Goal: Entertainment & Leisure: Consume media (video, audio)

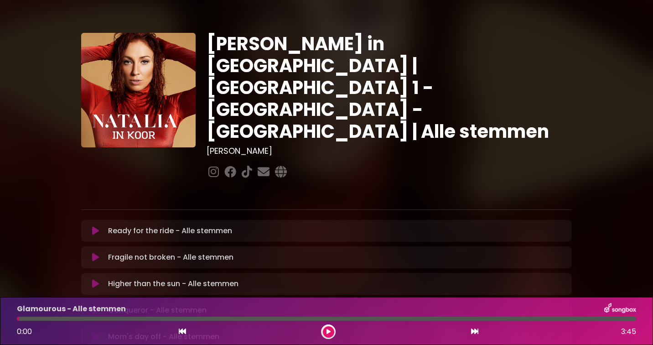
scroll to position [234, 0]
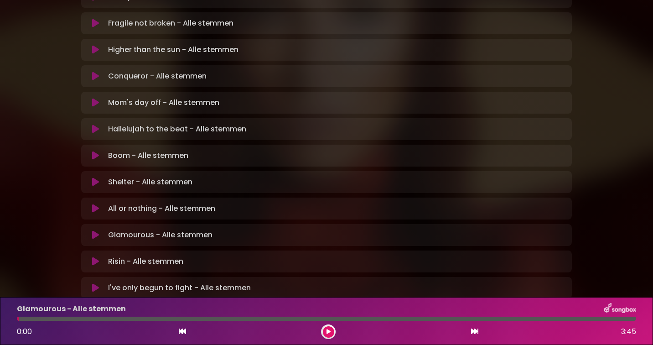
click at [93, 230] on icon at bounding box center [95, 234] width 7 height 9
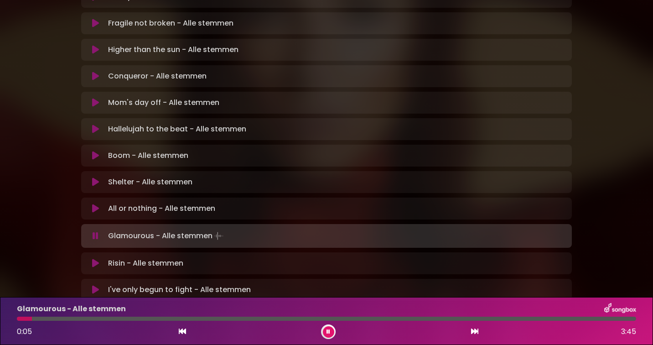
click at [331, 329] on button at bounding box center [328, 331] width 11 height 11
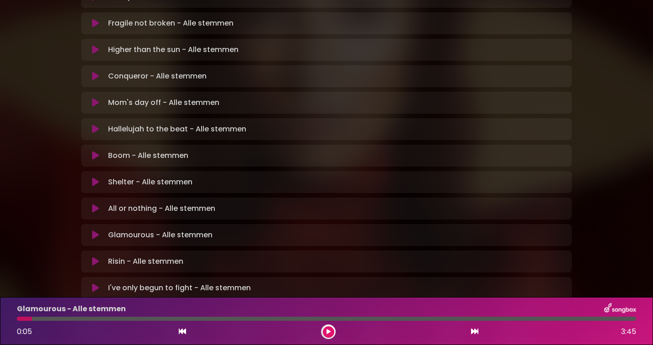
click at [327, 329] on icon at bounding box center [329, 331] width 4 height 5
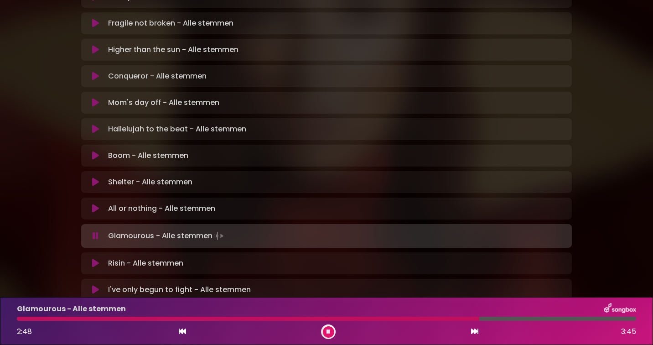
click at [560, 318] on div at bounding box center [326, 319] width 619 height 4
click at [330, 331] on icon at bounding box center [329, 331] width 4 height 5
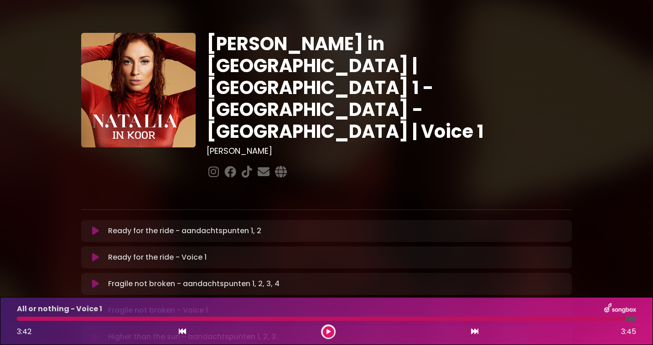
scroll to position [526, 0]
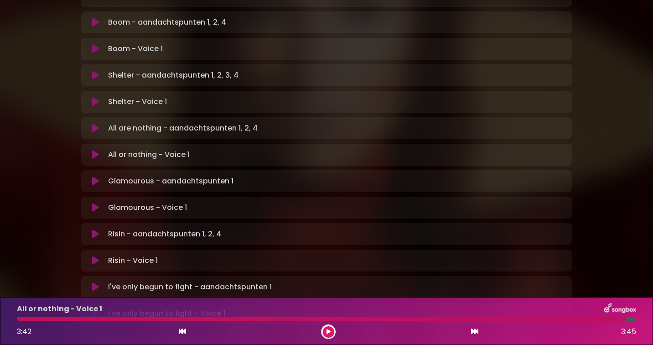
click at [95, 177] on icon at bounding box center [95, 181] width 7 height 9
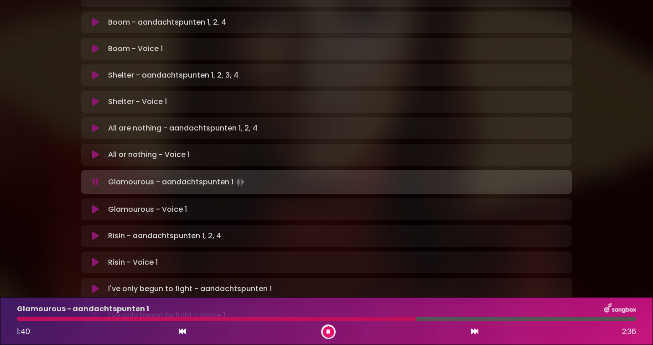
click at [328, 331] on icon at bounding box center [329, 331] width 4 height 5
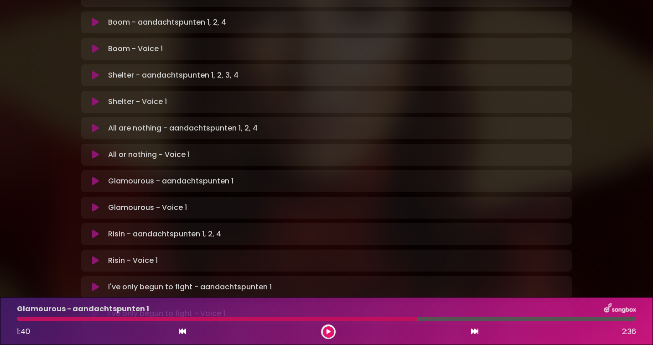
click at [328, 331] on icon at bounding box center [329, 331] width 4 height 5
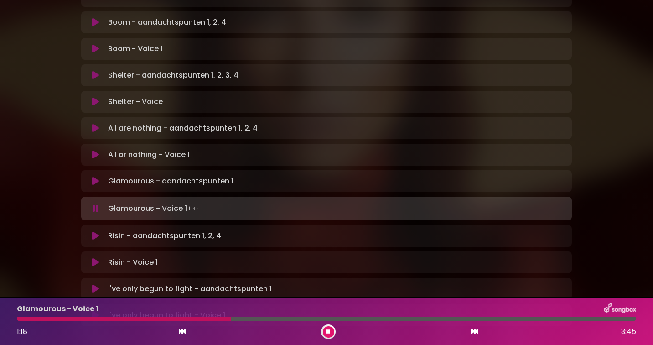
click at [328, 331] on icon at bounding box center [329, 331] width 4 height 5
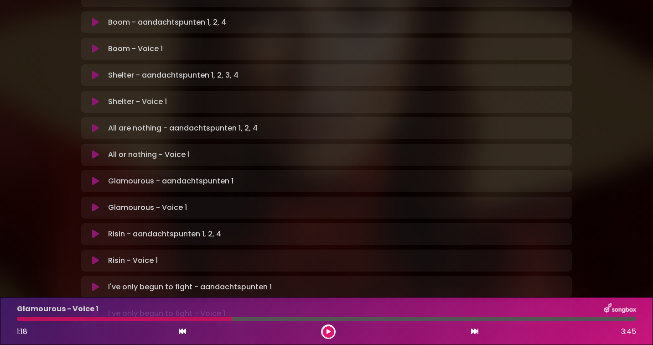
click at [20, 320] on div at bounding box center [124, 319] width 215 height 4
click at [20, 319] on div at bounding box center [124, 319] width 215 height 4
click at [328, 329] on icon at bounding box center [329, 331] width 4 height 5
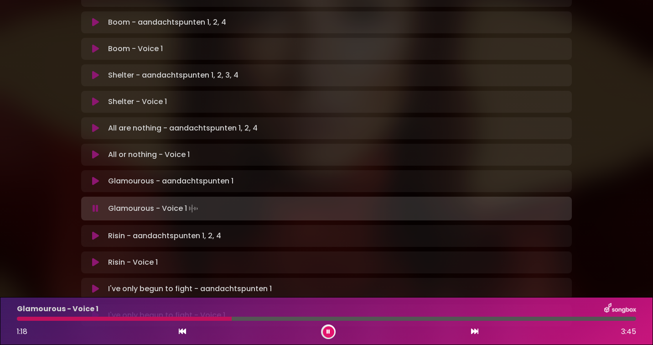
click at [331, 329] on button at bounding box center [328, 331] width 11 height 11
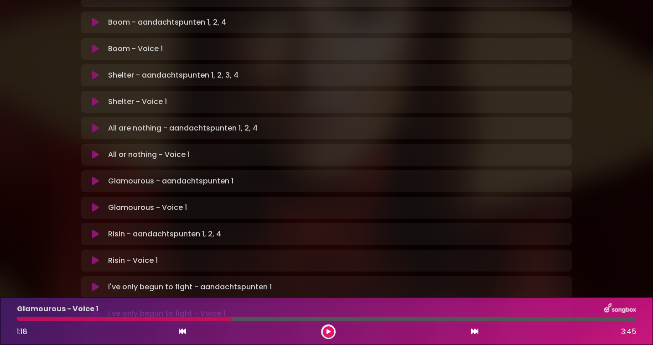
click at [189, 320] on div at bounding box center [124, 319] width 215 height 4
click at [329, 331] on icon at bounding box center [329, 331] width 4 height 5
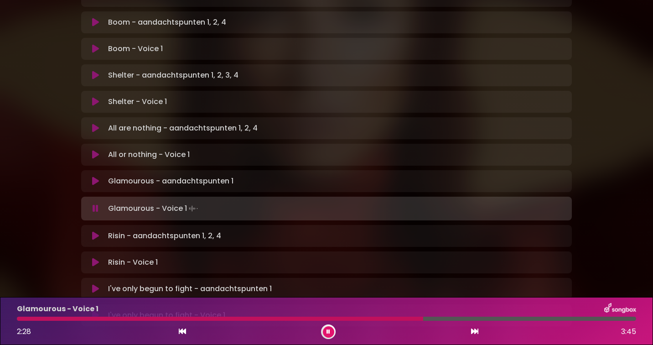
click at [329, 331] on icon at bounding box center [329, 331] width 4 height 5
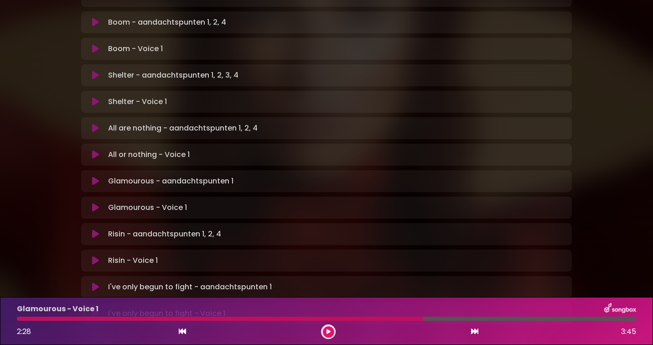
click at [338, 318] on div at bounding box center [220, 319] width 406 height 4
click at [327, 329] on icon at bounding box center [329, 331] width 4 height 5
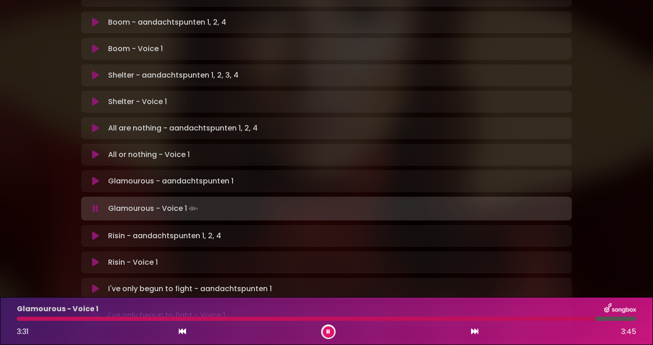
click at [330, 334] on button at bounding box center [328, 331] width 11 height 11
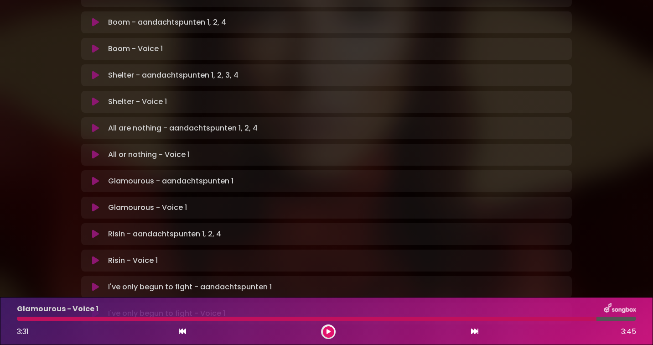
click at [234, 176] on div "Glamourous - aandachtspunten 1 Loading Track..." at bounding box center [335, 181] width 462 height 11
click at [97, 177] on icon at bounding box center [95, 181] width 7 height 9
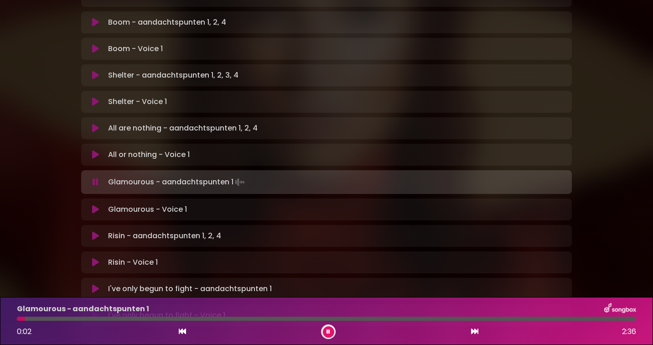
click at [481, 318] on div at bounding box center [326, 319] width 619 height 4
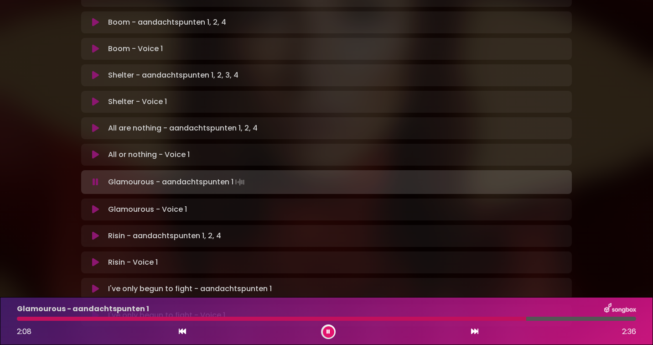
click at [331, 330] on button at bounding box center [328, 331] width 11 height 11
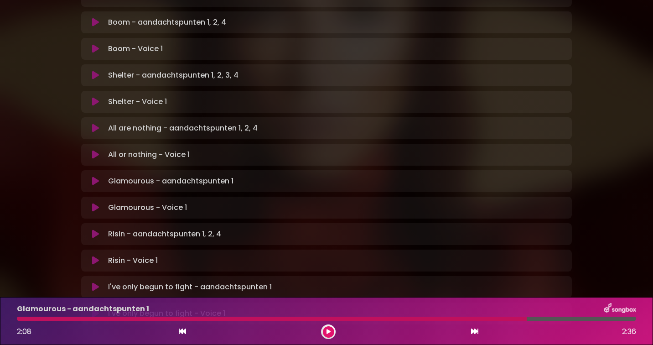
click at [329, 330] on icon at bounding box center [329, 331] width 4 height 5
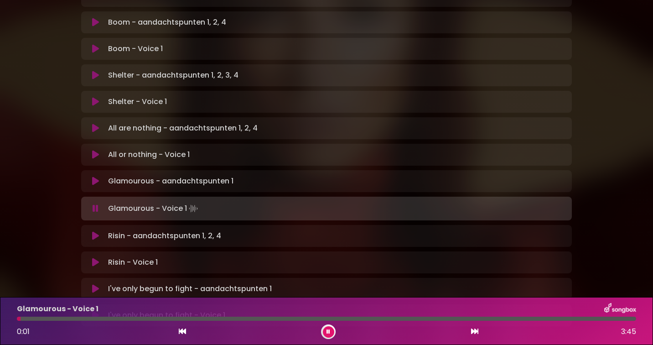
click at [329, 330] on icon at bounding box center [329, 331] width 4 height 5
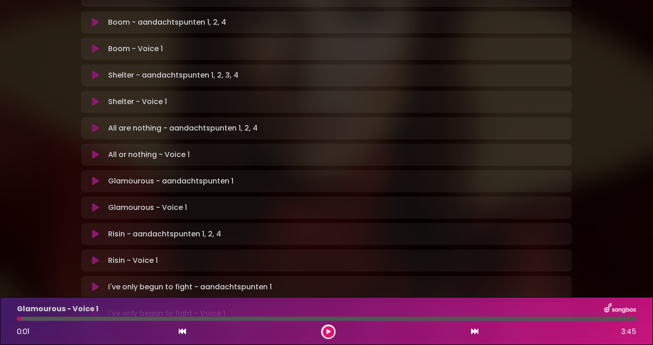
click at [96, 229] on icon at bounding box center [95, 233] width 7 height 9
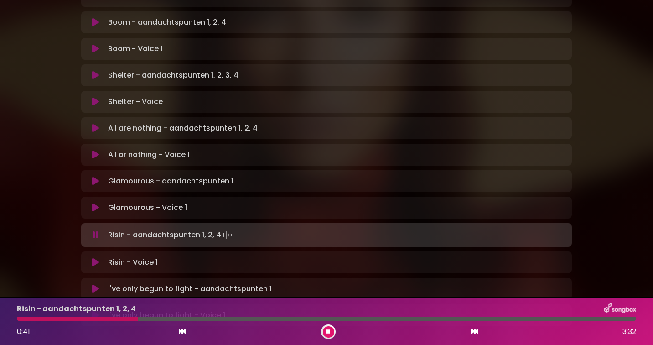
click at [327, 328] on button at bounding box center [328, 331] width 11 height 11
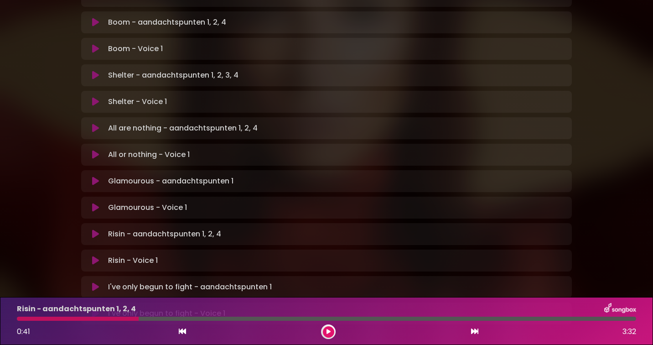
click at [329, 330] on icon at bounding box center [329, 331] width 4 height 5
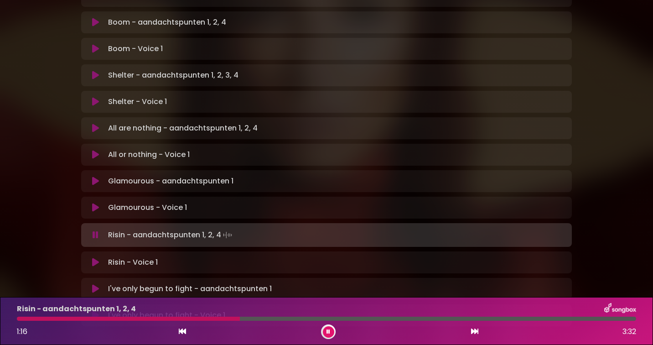
click at [329, 330] on icon at bounding box center [329, 331] width 4 height 5
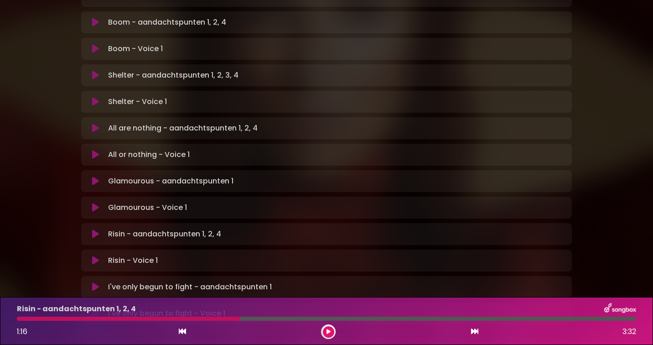
click at [329, 330] on icon at bounding box center [329, 331] width 4 height 5
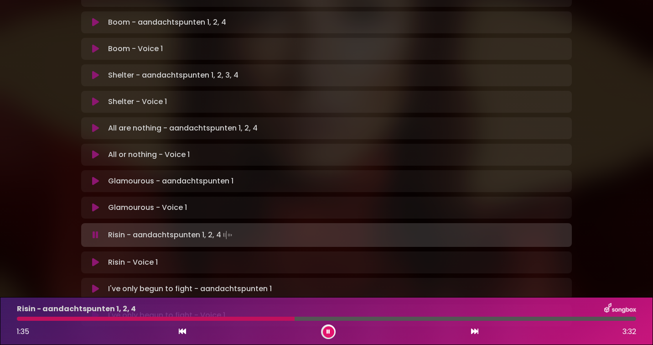
click at [329, 330] on icon at bounding box center [329, 331] width 4 height 5
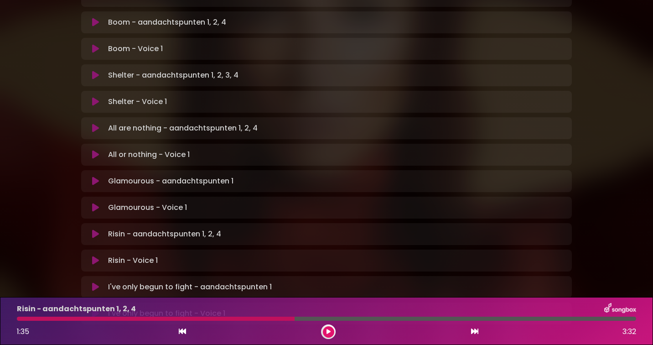
click at [329, 330] on icon at bounding box center [329, 331] width 4 height 5
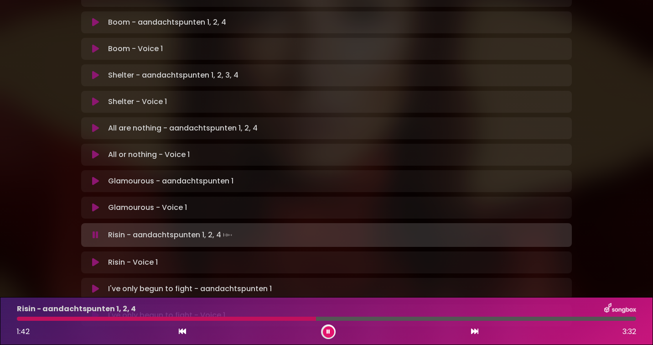
click at [329, 330] on icon at bounding box center [329, 331] width 4 height 5
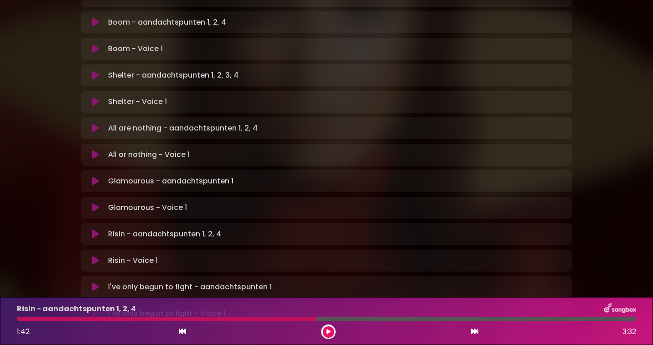
click at [260, 318] on div at bounding box center [167, 319] width 300 height 4
click at [327, 330] on icon at bounding box center [329, 331] width 4 height 5
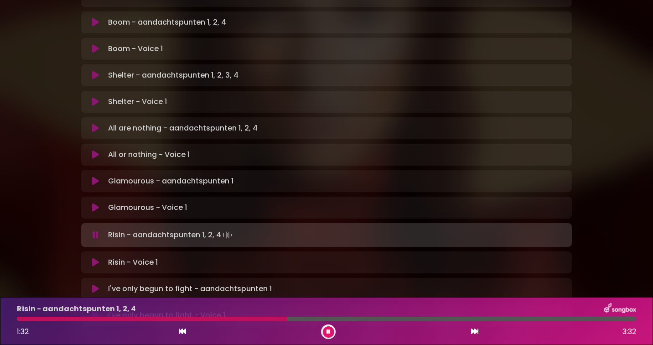
click at [327, 330] on icon at bounding box center [329, 331] width 4 height 5
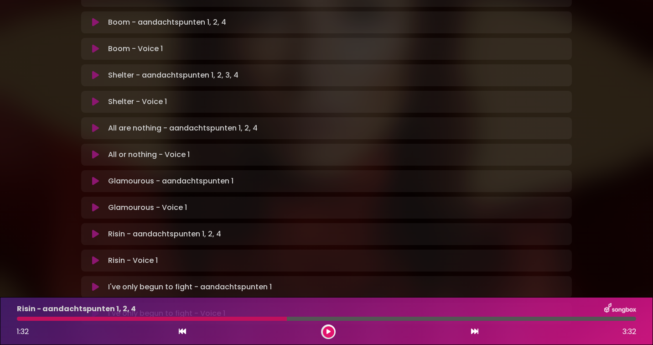
click at [327, 330] on icon at bounding box center [329, 331] width 4 height 5
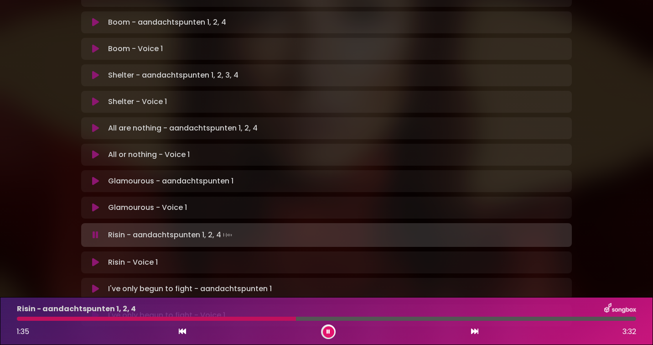
click at [327, 330] on icon at bounding box center [329, 331] width 4 height 5
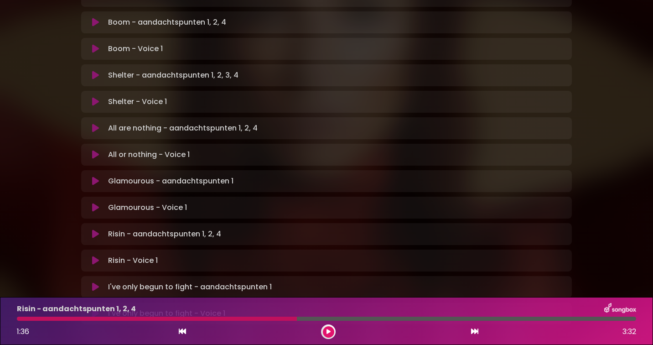
click at [327, 330] on icon at bounding box center [329, 331] width 4 height 5
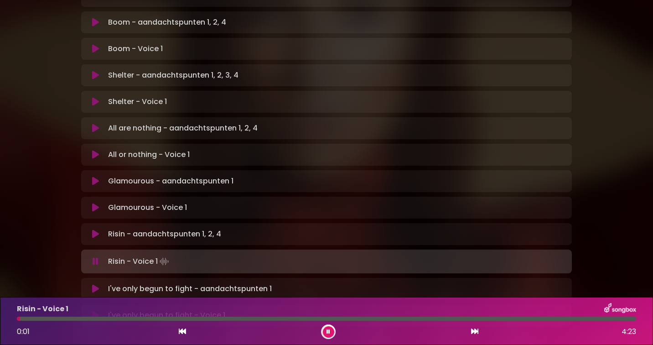
click at [328, 330] on icon at bounding box center [329, 331] width 4 height 5
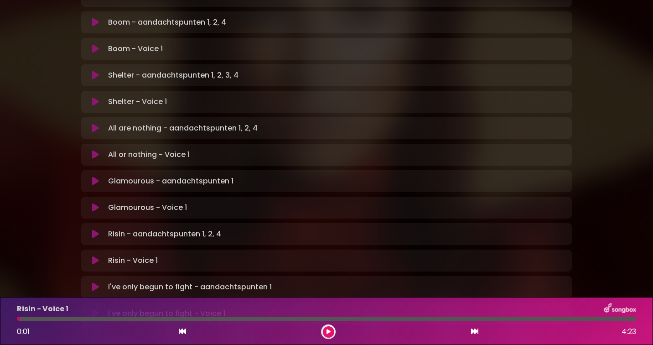
click at [328, 331] on icon at bounding box center [329, 331] width 4 height 5
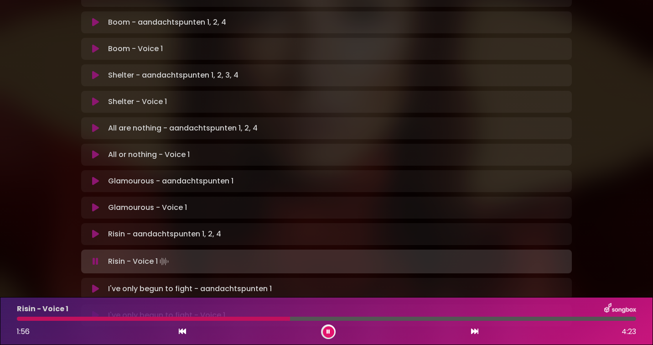
click at [329, 331] on icon at bounding box center [329, 331] width 4 height 5
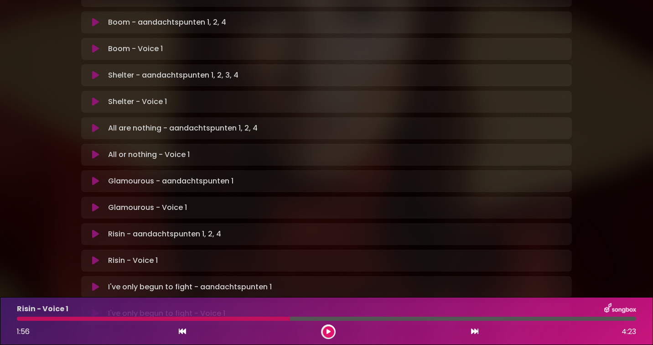
click at [229, 318] on div at bounding box center [153, 319] width 273 height 4
click at [329, 332] on icon at bounding box center [329, 331] width 4 height 5
click at [307, 318] on div at bounding box center [207, 319] width 380 height 4
click at [328, 332] on icon at bounding box center [329, 331] width 4 height 5
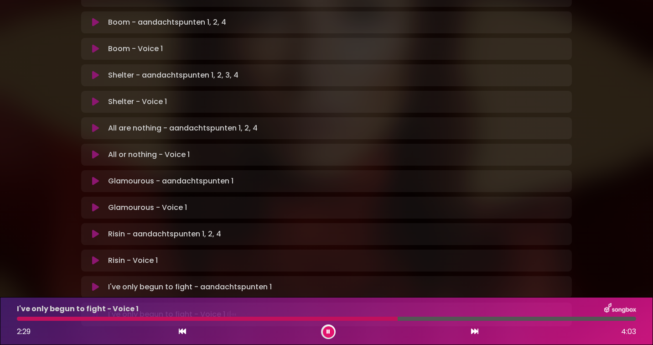
click at [328, 332] on icon at bounding box center [329, 331] width 4 height 5
click at [308, 319] on div at bounding box center [207, 319] width 381 height 4
click at [330, 329] on icon at bounding box center [329, 331] width 4 height 5
click at [330, 329] on button at bounding box center [328, 331] width 11 height 11
click at [316, 318] on div at bounding box center [208, 319] width 382 height 4
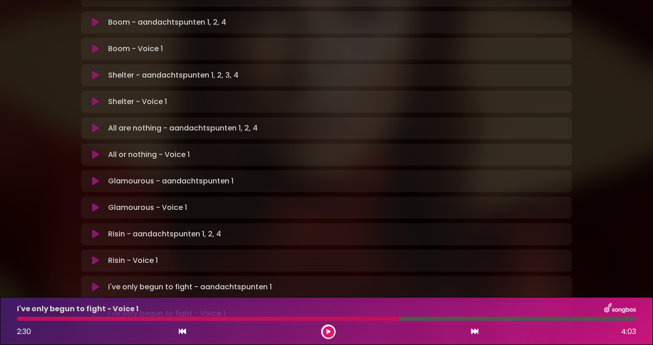
click at [328, 332] on icon at bounding box center [329, 331] width 4 height 5
click at [542, 320] on div at bounding box center [299, 319] width 564 height 4
click at [328, 334] on icon at bounding box center [329, 331] width 4 height 5
click at [329, 332] on icon at bounding box center [329, 331] width 4 height 5
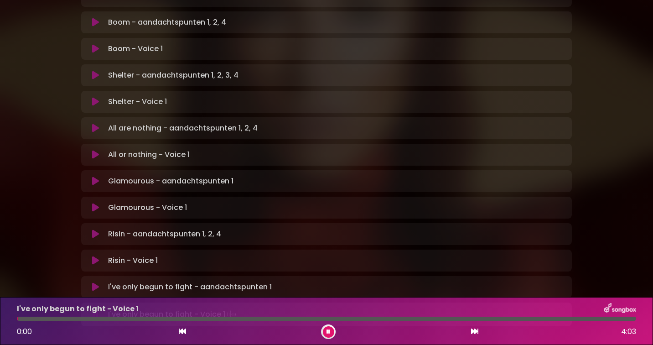
click at [329, 332] on icon at bounding box center [329, 331] width 4 height 5
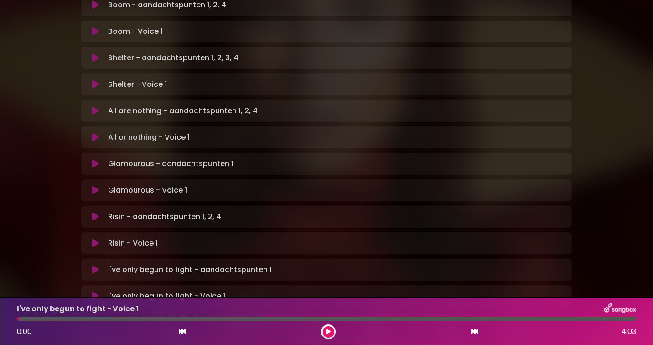
scroll to position [544, 0]
click at [328, 330] on icon at bounding box center [329, 331] width 4 height 5
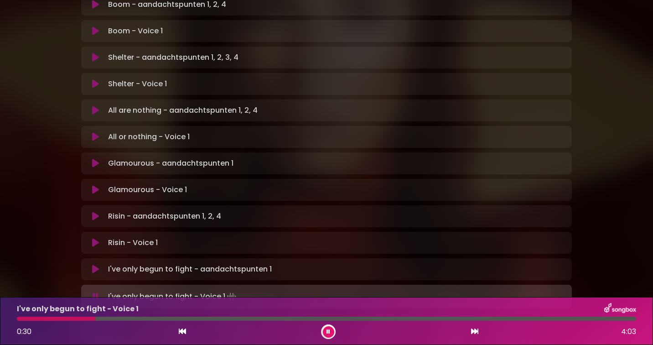
click at [328, 331] on icon at bounding box center [329, 331] width 4 height 5
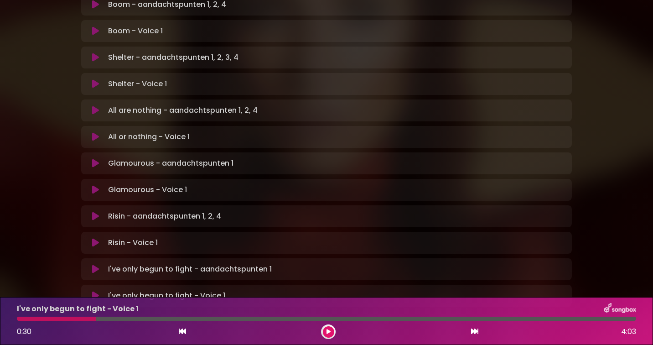
click at [74, 319] on div at bounding box center [56, 319] width 79 height 4
click at [329, 330] on icon at bounding box center [329, 331] width 4 height 5
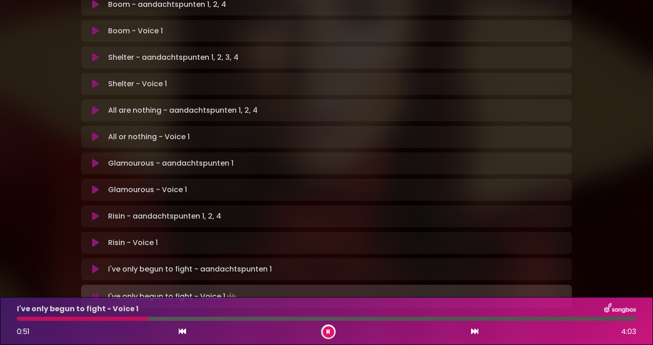
click at [329, 330] on icon at bounding box center [329, 331] width 4 height 5
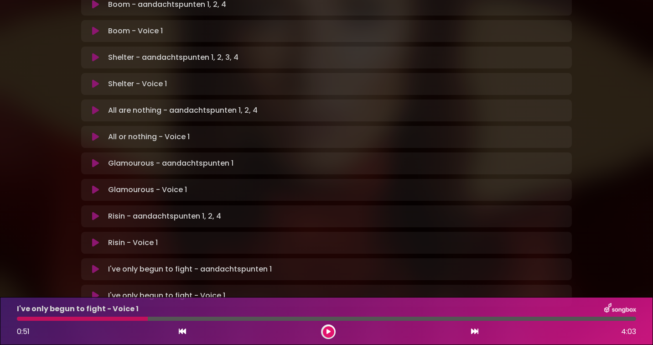
click at [328, 331] on icon at bounding box center [329, 331] width 4 height 5
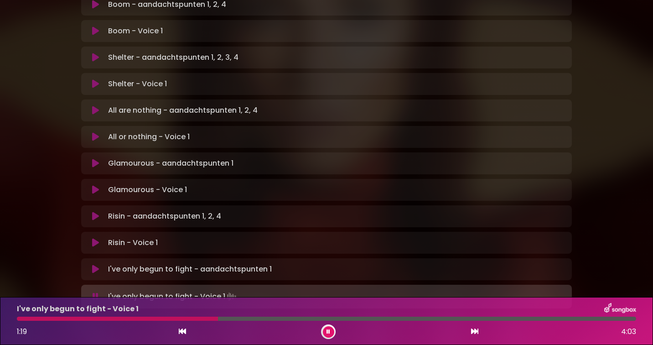
click at [328, 331] on icon at bounding box center [329, 331] width 4 height 5
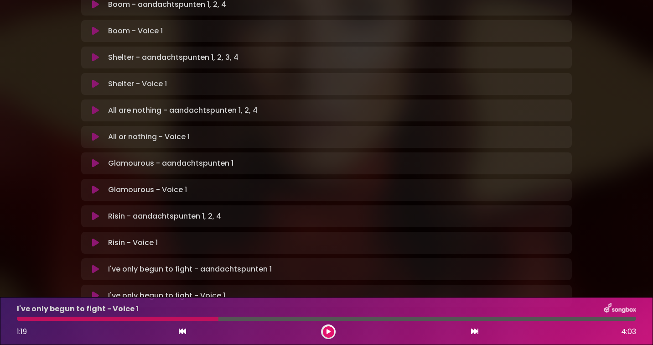
click at [328, 331] on icon at bounding box center [329, 331] width 4 height 5
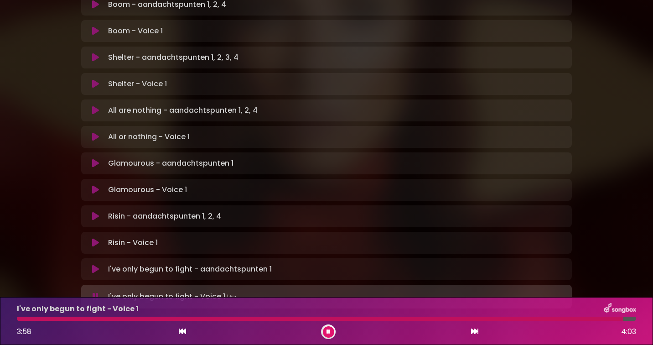
click at [328, 331] on icon at bounding box center [329, 331] width 4 height 5
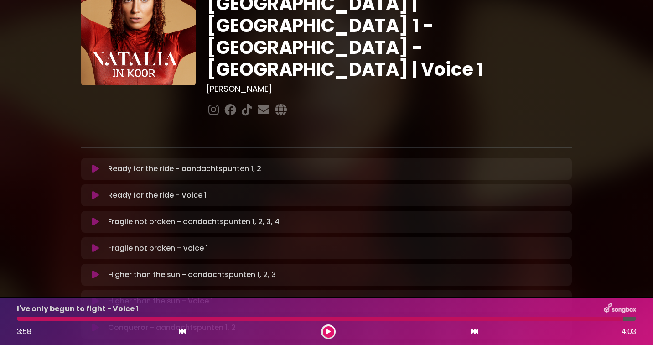
scroll to position [52, 0]
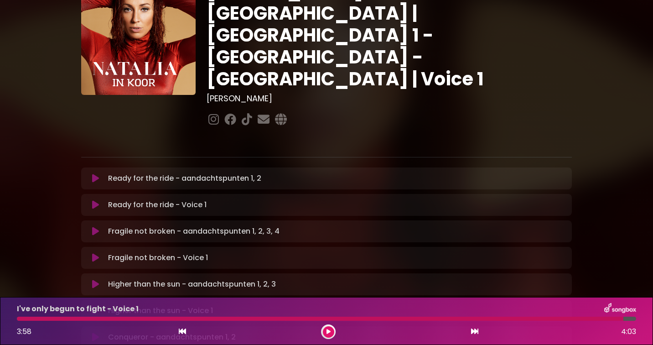
click at [98, 174] on icon at bounding box center [95, 178] width 7 height 9
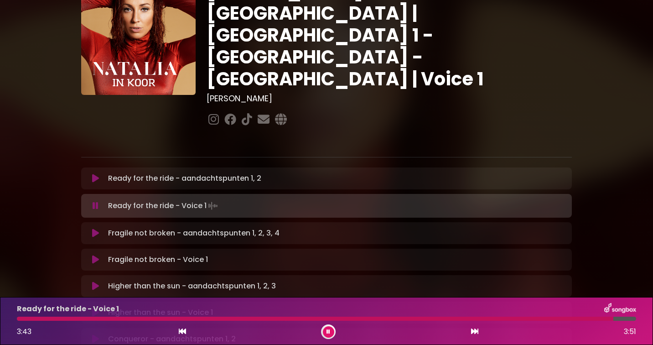
click at [328, 333] on icon at bounding box center [329, 331] width 4 height 5
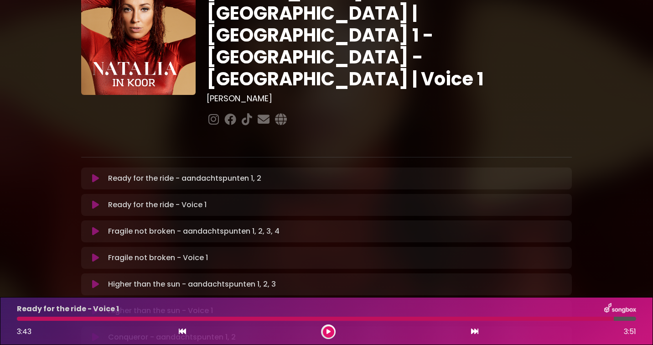
click at [95, 227] on icon at bounding box center [95, 231] width 7 height 9
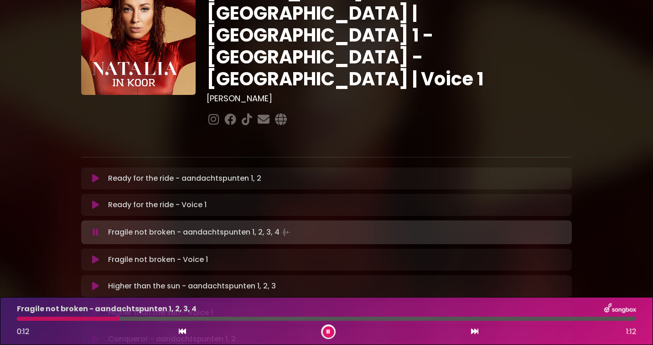
click at [328, 333] on icon at bounding box center [329, 331] width 4 height 5
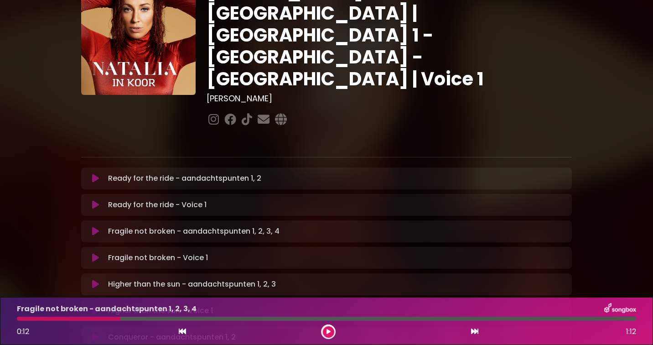
click at [328, 330] on icon at bounding box center [329, 331] width 4 height 5
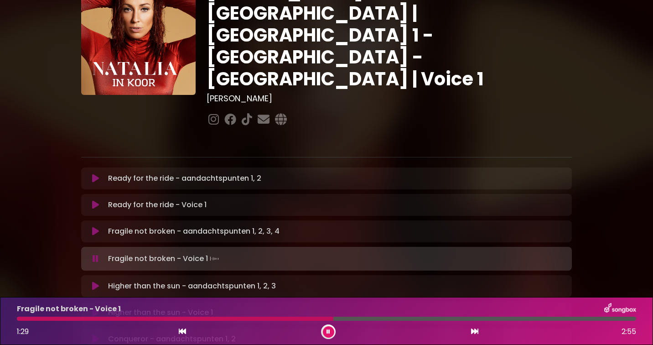
click at [329, 334] on icon at bounding box center [329, 331] width 4 height 5
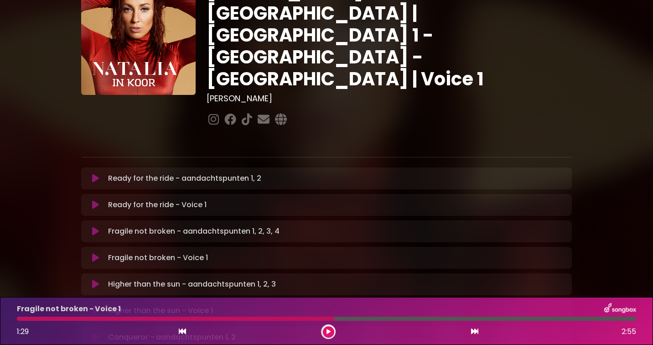
click at [255, 318] on div at bounding box center [175, 319] width 317 height 4
click at [330, 332] on icon at bounding box center [329, 331] width 4 height 5
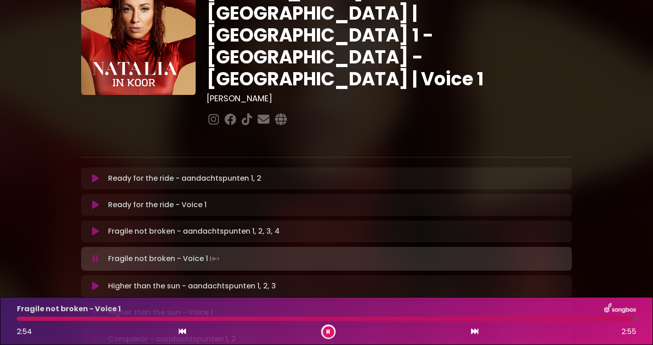
click at [330, 332] on icon at bounding box center [329, 331] width 4 height 5
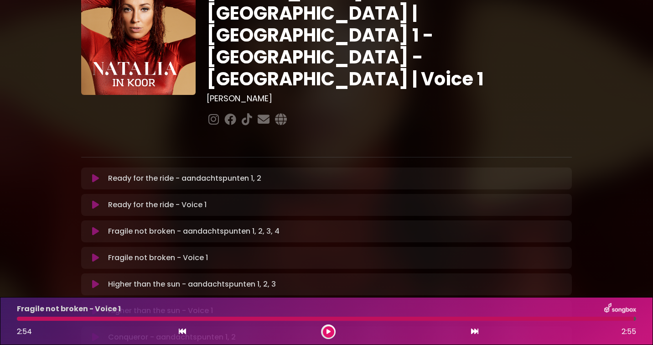
click at [94, 280] on icon at bounding box center [95, 284] width 7 height 9
click at [329, 330] on icon at bounding box center [329, 331] width 4 height 5
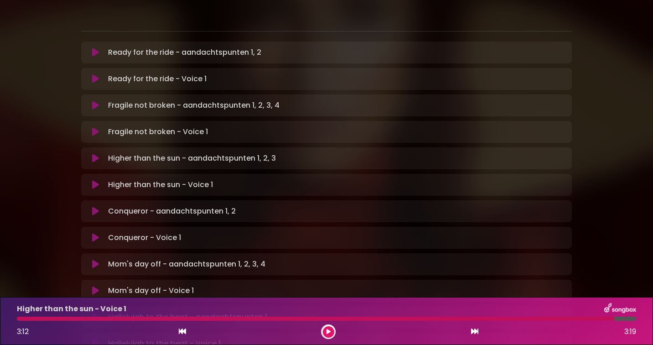
scroll to position [177, 0]
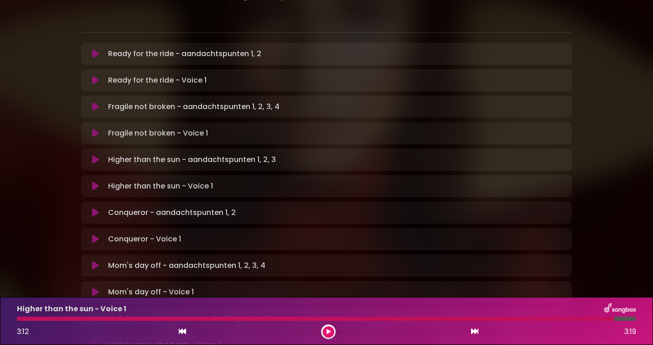
click at [96, 208] on icon at bounding box center [95, 212] width 7 height 9
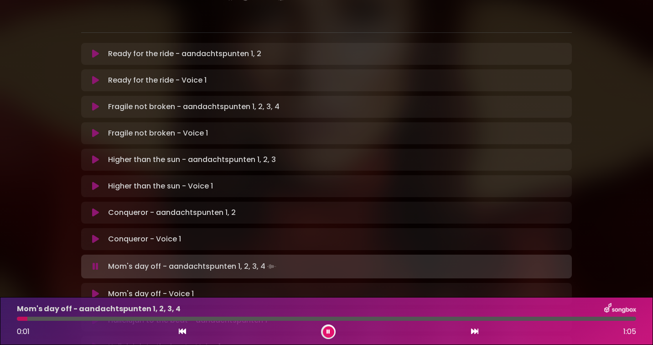
click at [328, 331] on icon at bounding box center [329, 331] width 4 height 5
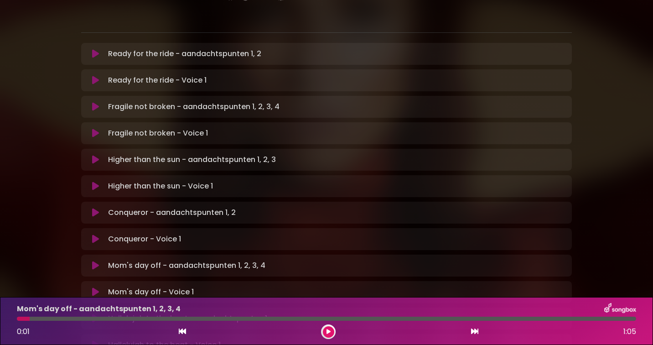
scroll to position [259, 0]
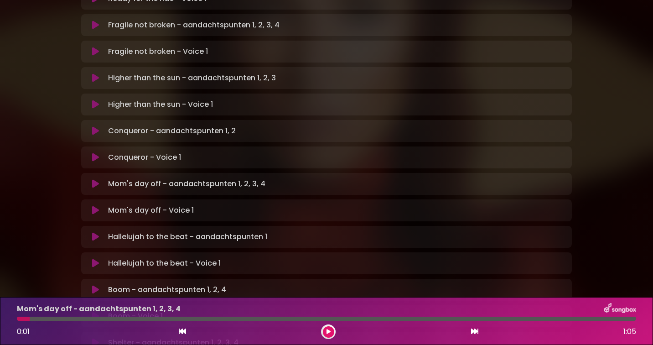
click at [95, 179] on icon at bounding box center [95, 183] width 7 height 9
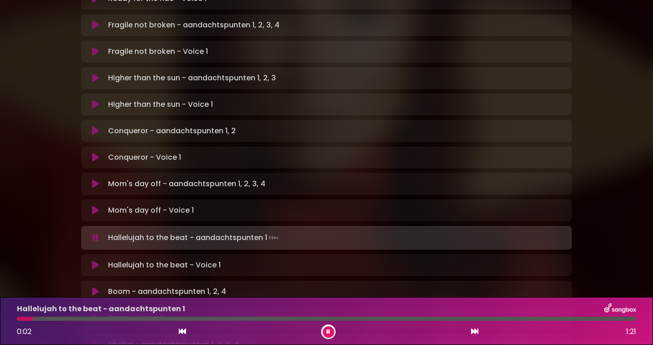
click at [330, 330] on button at bounding box center [328, 331] width 11 height 11
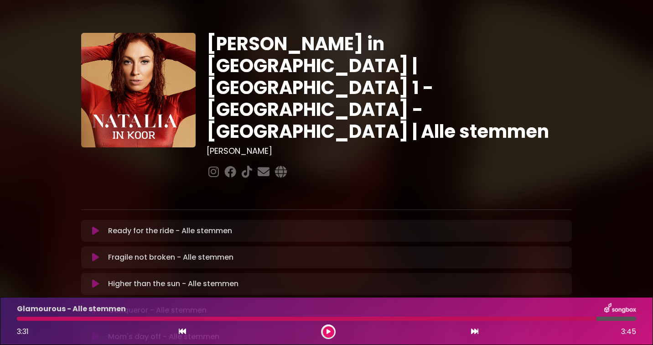
scroll to position [234, 0]
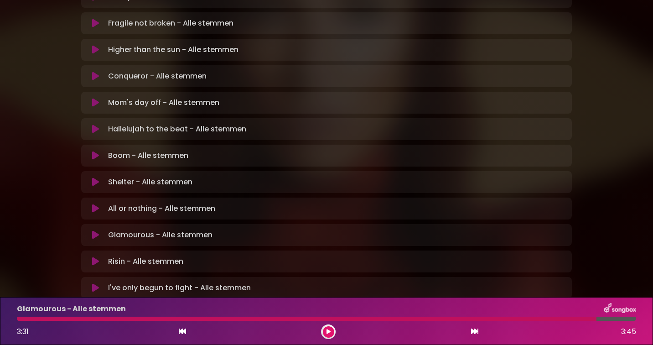
click at [96, 283] on icon at bounding box center [95, 287] width 7 height 9
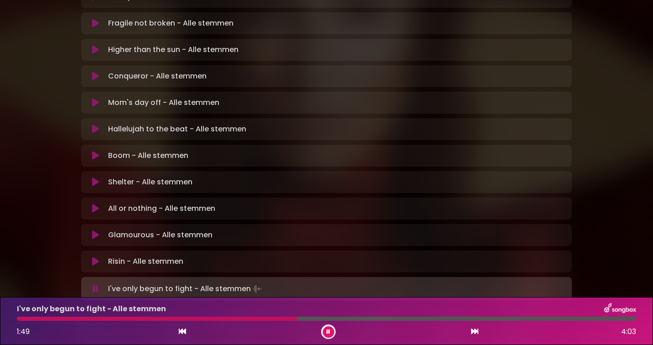
click at [96, 284] on icon at bounding box center [96, 288] width 6 height 9
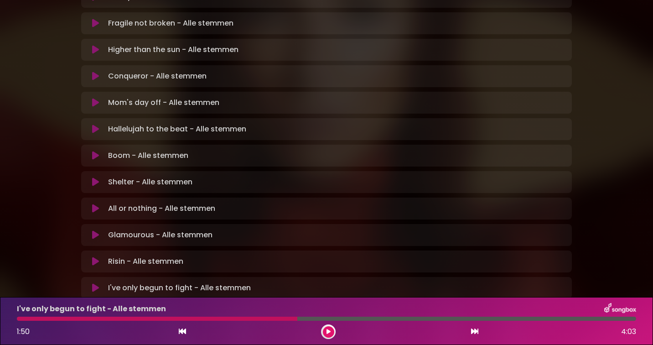
click at [255, 320] on div at bounding box center [157, 319] width 281 height 4
click at [327, 331] on icon at bounding box center [329, 331] width 4 height 5
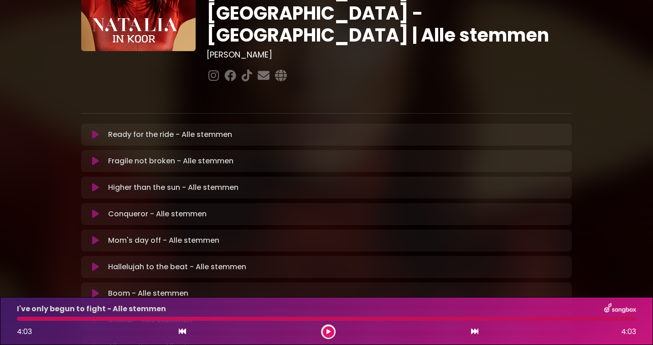
scroll to position [83, 0]
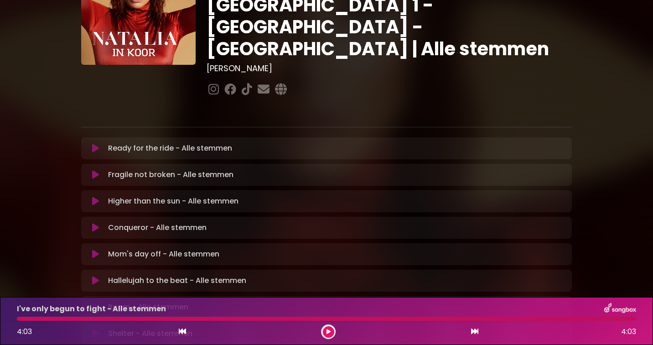
click at [95, 144] on icon at bounding box center [95, 148] width 7 height 9
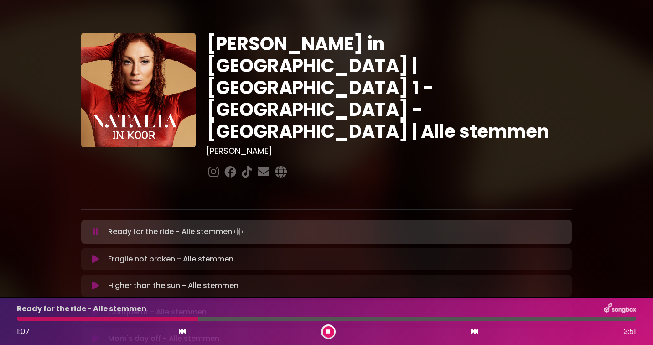
scroll to position [2, 0]
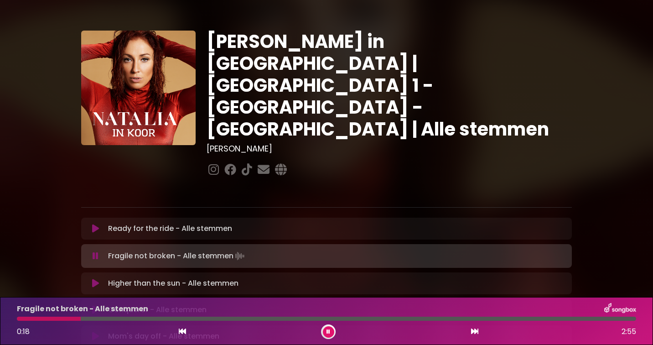
click at [324, 331] on button at bounding box center [328, 331] width 11 height 11
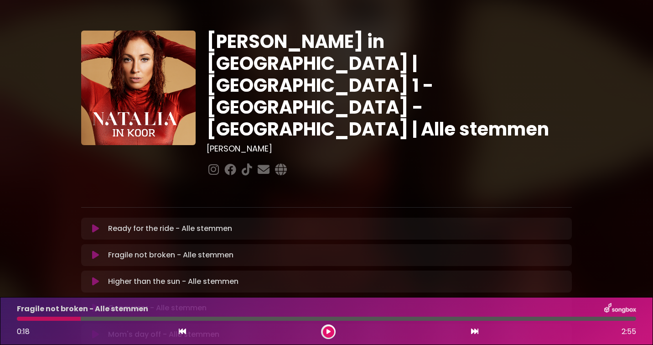
click at [20, 318] on div at bounding box center [49, 319] width 64 height 4
click at [327, 329] on icon at bounding box center [329, 331] width 4 height 5
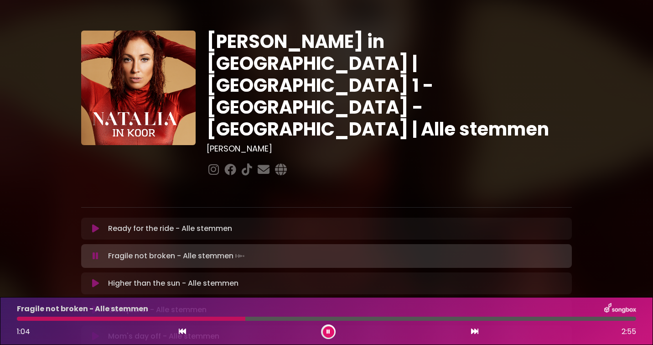
click at [327, 329] on icon at bounding box center [329, 331] width 4 height 5
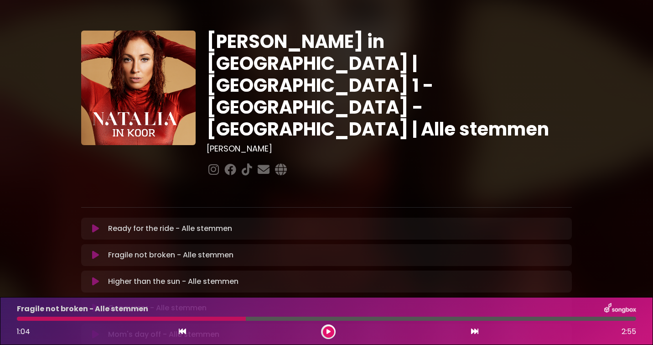
click at [122, 320] on div at bounding box center [131, 319] width 229 height 4
click at [19, 319] on div at bounding box center [131, 319] width 229 height 4
click at [95, 250] on icon at bounding box center [95, 254] width 7 height 9
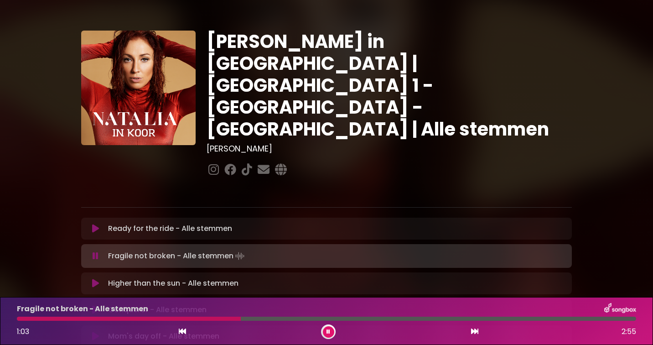
click at [329, 332] on icon at bounding box center [329, 331] width 4 height 5
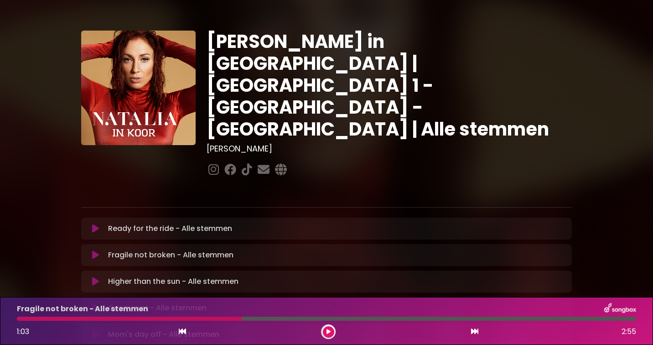
click at [184, 319] on div at bounding box center [129, 319] width 225 height 4
click at [327, 331] on icon at bounding box center [329, 331] width 4 height 5
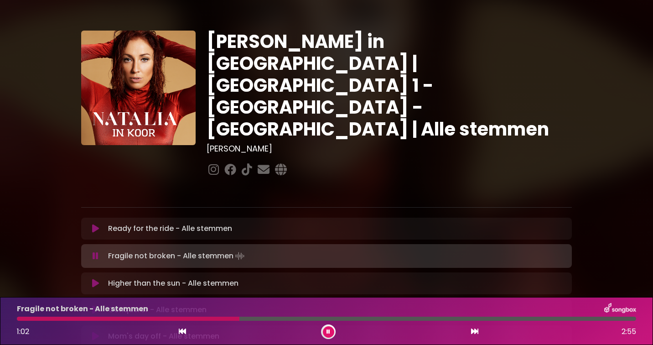
click at [327, 331] on icon at bounding box center [329, 331] width 4 height 5
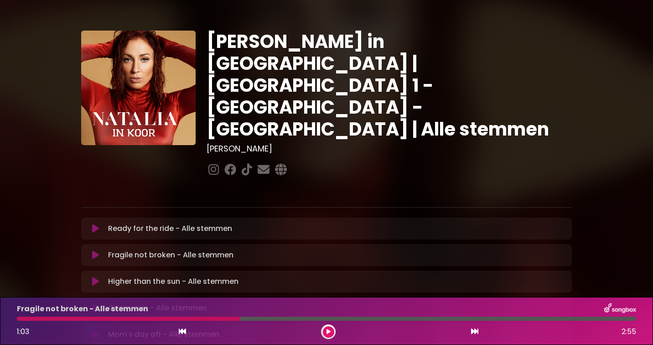
click at [181, 319] on div at bounding box center [128, 319] width 223 height 4
click at [330, 333] on icon at bounding box center [329, 331] width 4 height 5
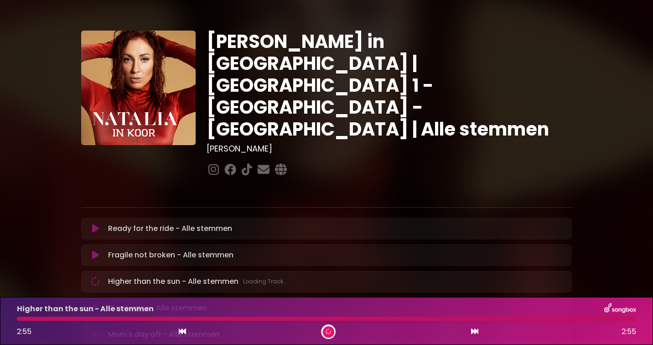
click at [330, 333] on icon at bounding box center [328, 331] width 6 height 6
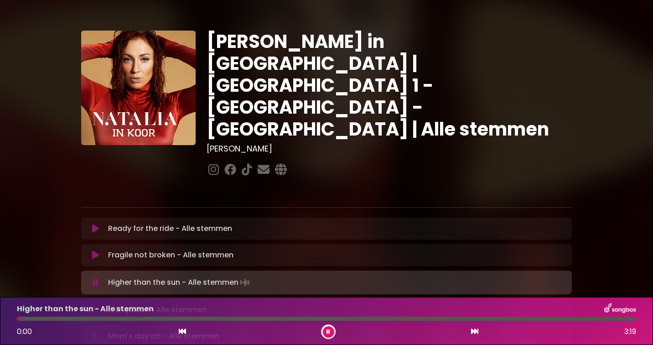
click at [328, 329] on icon at bounding box center [328, 331] width 6 height 5
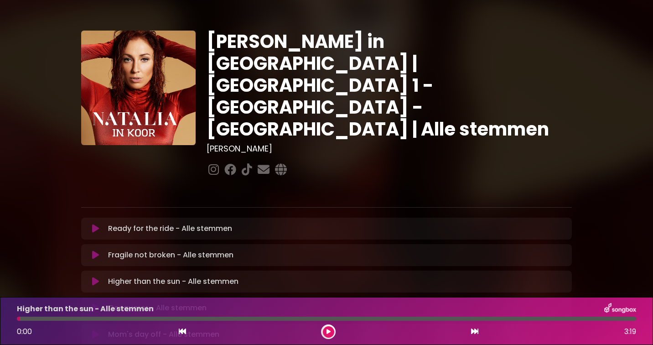
click at [331, 331] on button at bounding box center [328, 331] width 11 height 11
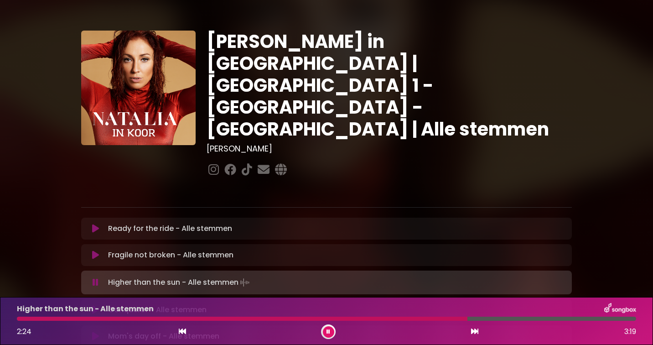
click at [331, 331] on button at bounding box center [328, 331] width 11 height 11
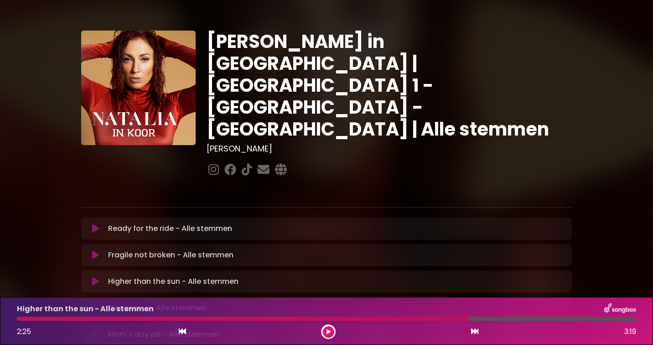
click at [434, 318] on div at bounding box center [243, 319] width 452 height 4
click at [329, 333] on icon at bounding box center [328, 331] width 6 height 7
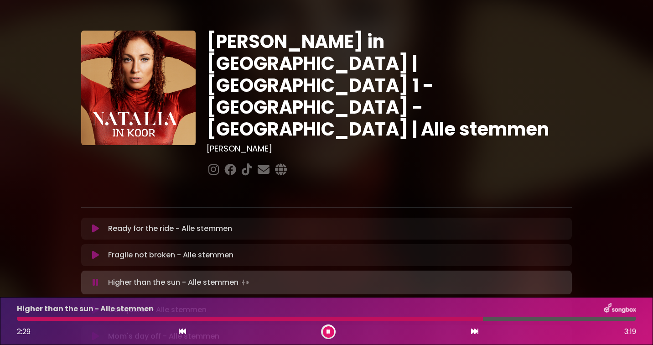
click at [329, 333] on icon at bounding box center [328, 331] width 5 height 6
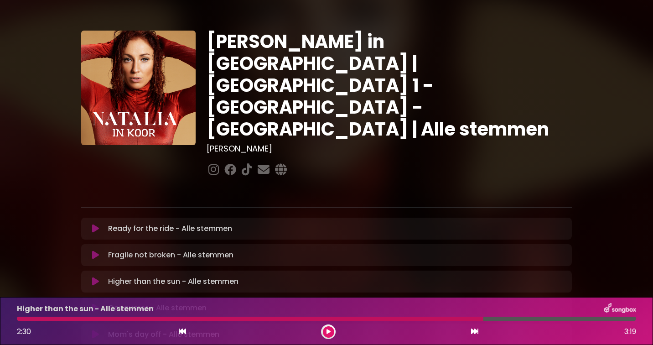
click at [430, 318] on div at bounding box center [250, 319] width 467 height 4
click at [327, 332] on icon at bounding box center [328, 331] width 7 height 7
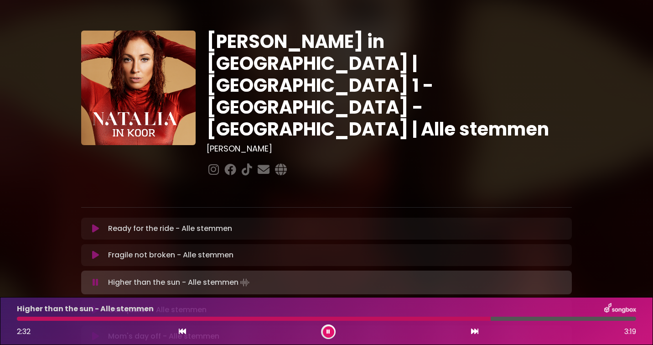
click at [327, 332] on icon at bounding box center [328, 331] width 5 height 6
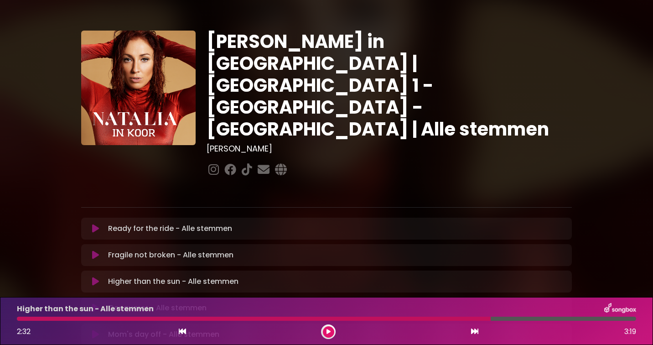
click at [432, 318] on div at bounding box center [254, 319] width 474 height 4
click at [327, 330] on icon at bounding box center [328, 331] width 7 height 7
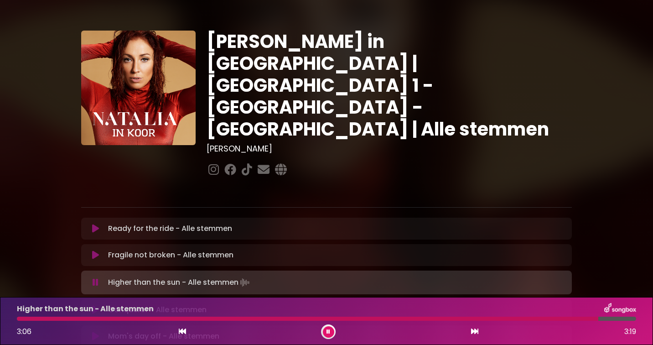
click at [327, 330] on icon at bounding box center [328, 332] width 4 height 6
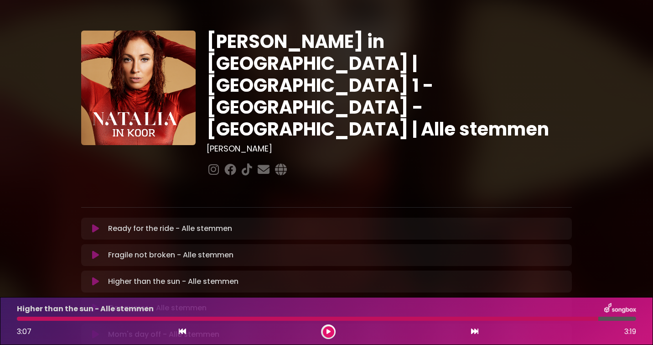
click at [94, 303] on icon at bounding box center [95, 307] width 7 height 9
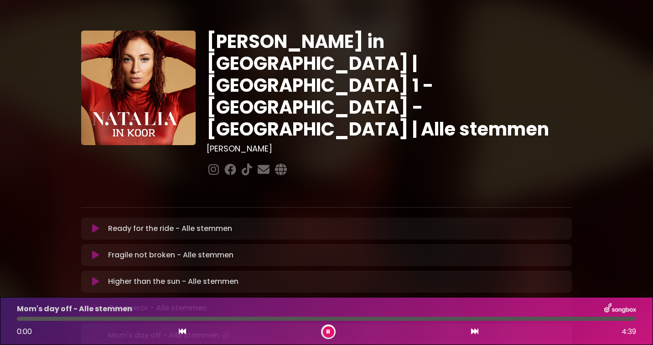
click at [327, 333] on icon at bounding box center [328, 331] width 5 height 6
